Goal: Task Accomplishment & Management: Complete application form

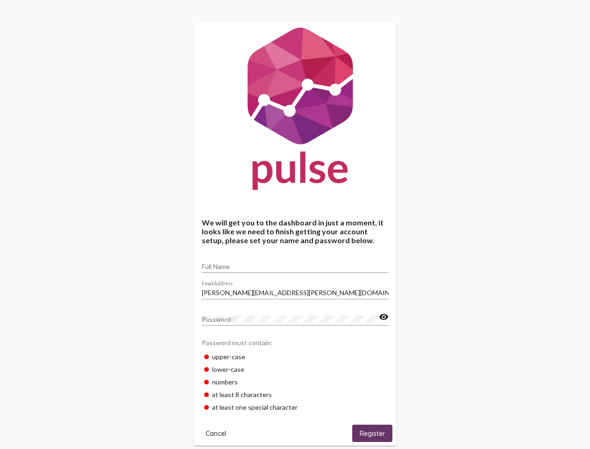
click at [295, 263] on input "Full Name" at bounding box center [295, 266] width 187 height 7
click at [295, 290] on input "[PERSON_NAME][EMAIL_ADDRESS][PERSON_NAME][DOMAIN_NAME]" at bounding box center [295, 292] width 187 height 7
click at [384, 317] on mat-icon "visibility" at bounding box center [384, 316] width 10 height 11
click at [216, 433] on span "Cancel" at bounding box center [216, 433] width 21 height 8
click at [372, 433] on span "Register" at bounding box center [372, 433] width 25 height 8
